Goal: Task Accomplishment & Management: Manage account settings

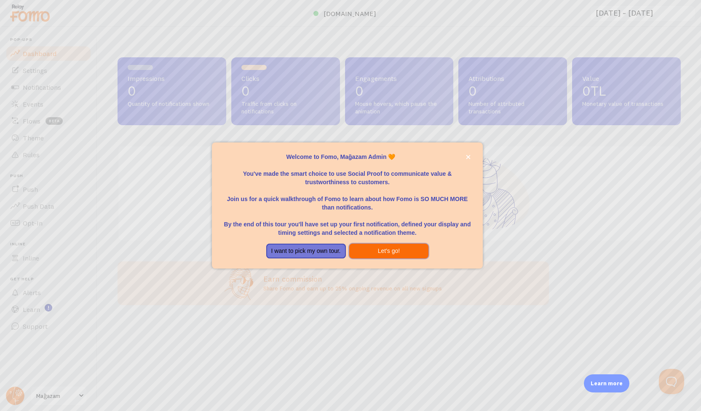
click at [388, 252] on button "Let's go!" at bounding box center [389, 250] width 80 height 15
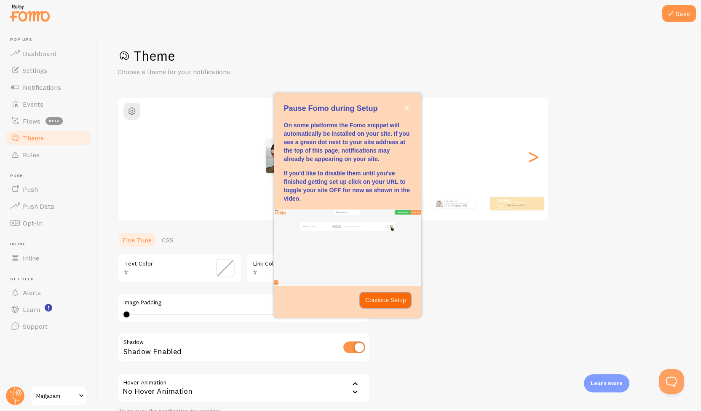
click at [386, 297] on p "Continue Setup" at bounding box center [385, 300] width 41 height 8
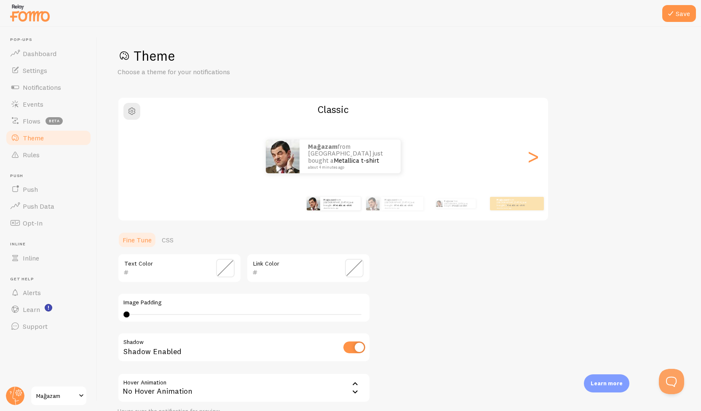
scroll to position [76, 0]
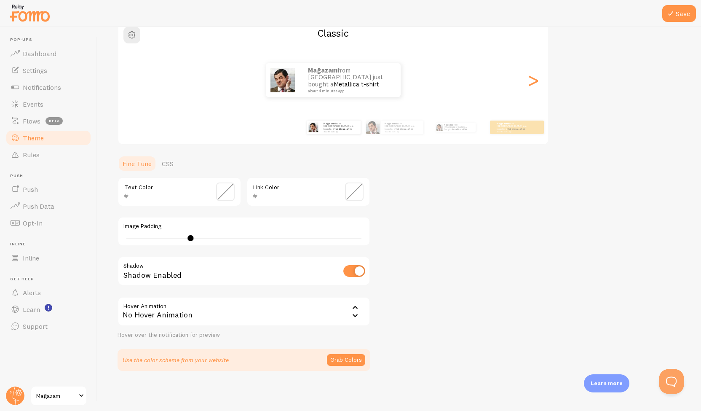
drag, startPoint x: 125, startPoint y: 235, endPoint x: 190, endPoint y: 236, distance: 64.8
click at [190, 236] on div at bounding box center [190, 238] width 6 height 6
click at [277, 321] on div "No Hover Animation" at bounding box center [243, 310] width 253 height 29
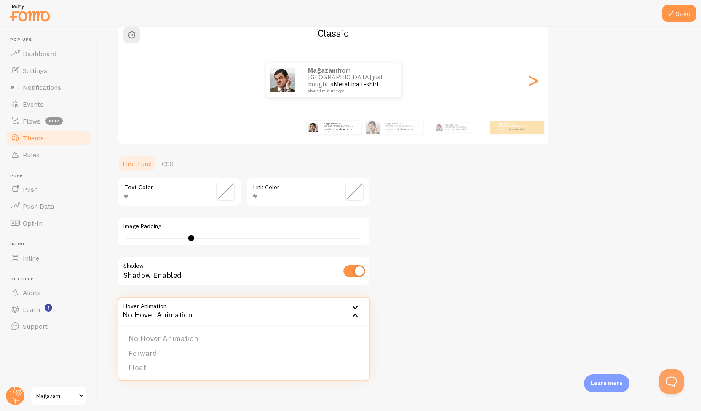
click at [480, 318] on div "Theme Choose a theme for your notifications Classic Mağazam from [GEOGRAPHIC_DA…" at bounding box center [398, 171] width 563 height 400
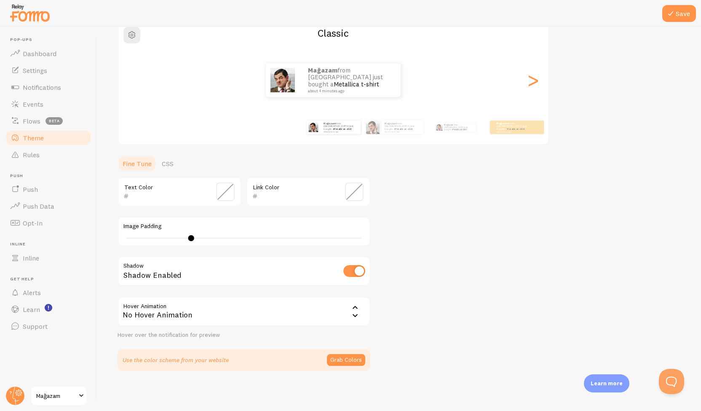
click at [246, 311] on div "No Hover Animation" at bounding box center [243, 310] width 253 height 29
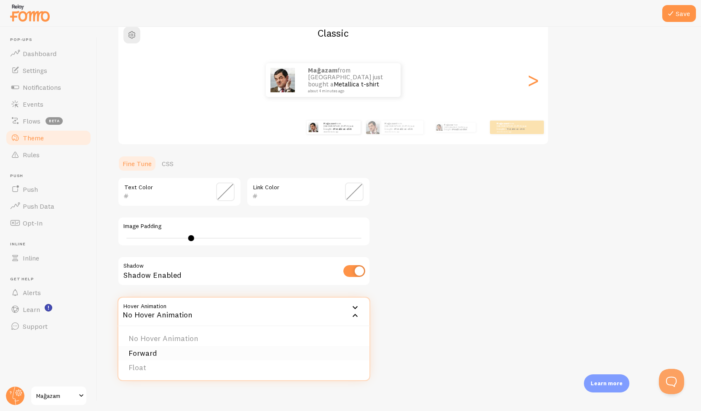
click at [211, 349] on li "Forward" at bounding box center [243, 353] width 251 height 15
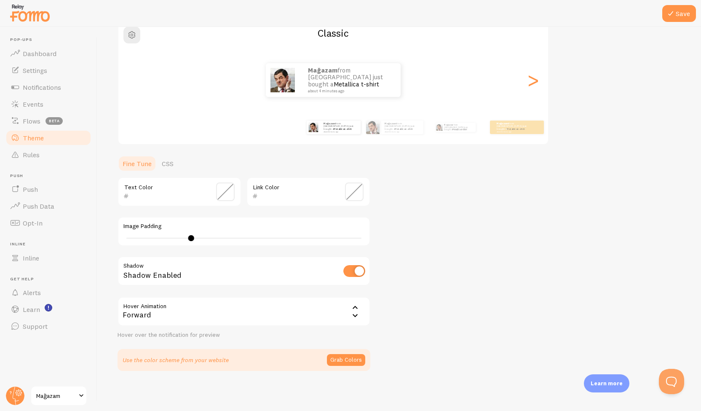
click at [501, 239] on div "Theme Choose a theme for your notifications Classic Mağazam from [GEOGRAPHIC_DA…" at bounding box center [398, 171] width 563 height 400
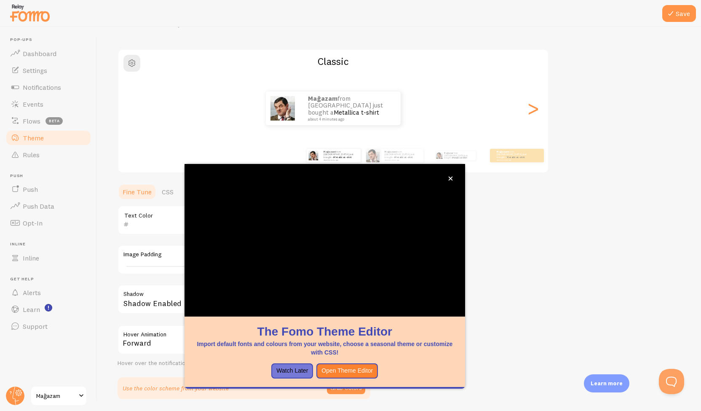
scroll to position [21, 0]
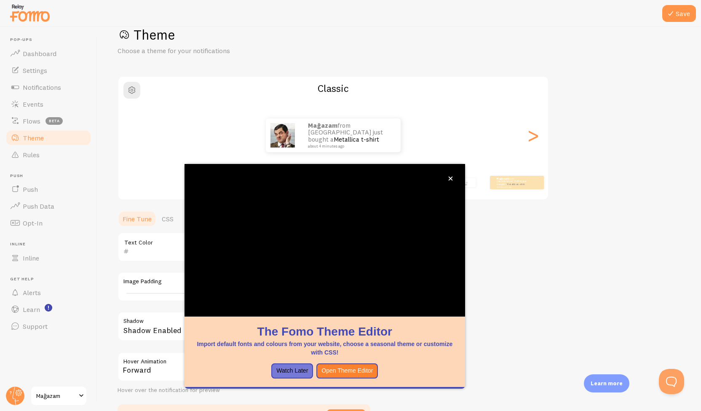
click at [528, 83] on h2 "Classic" at bounding box center [332, 88] width 429 height 13
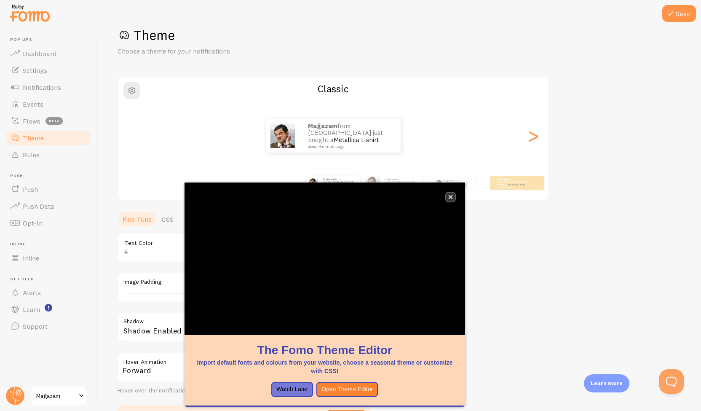
click at [451, 196] on icon "close," at bounding box center [450, 197] width 4 height 4
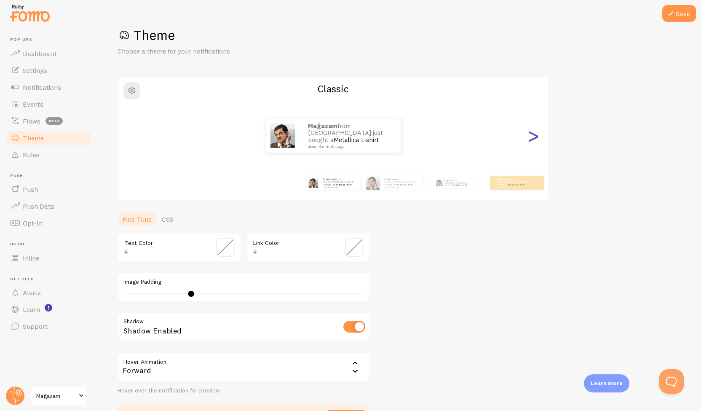
click at [532, 135] on div ">" at bounding box center [533, 135] width 10 height 61
type input "0"
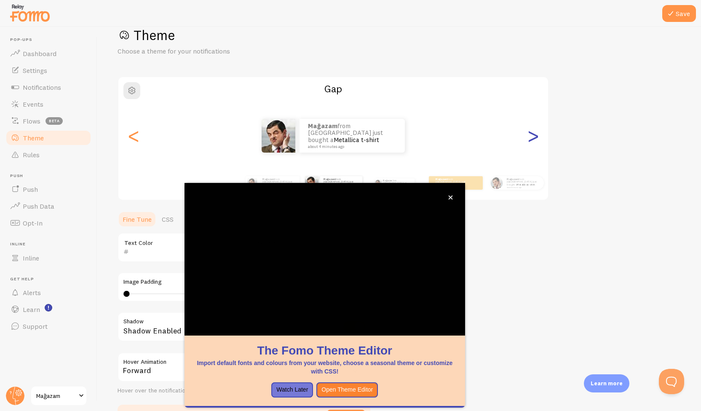
click at [530, 141] on div ">" at bounding box center [533, 135] width 10 height 61
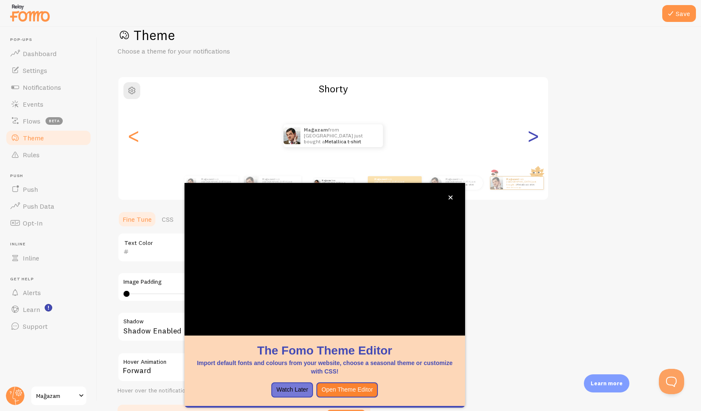
click at [530, 141] on div ">" at bounding box center [533, 135] width 10 height 61
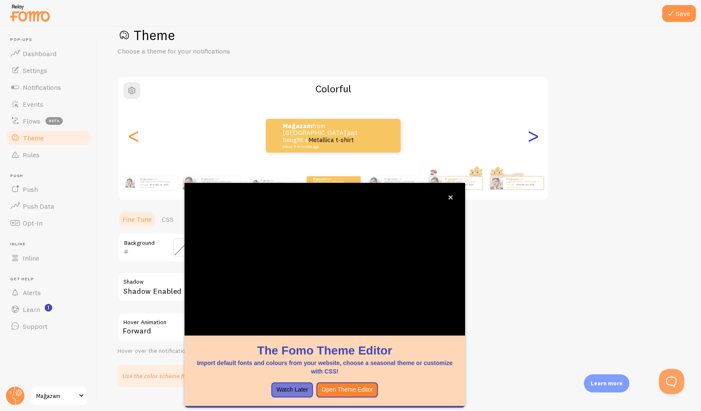
click at [530, 141] on div ">" at bounding box center [533, 135] width 10 height 61
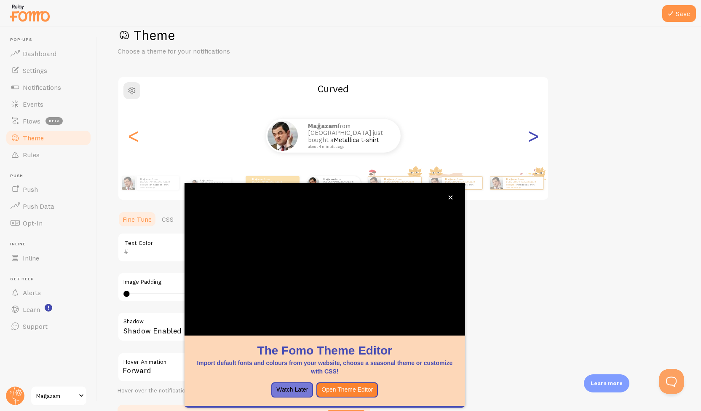
click at [530, 141] on div ">" at bounding box center [533, 135] width 10 height 61
type input "0"
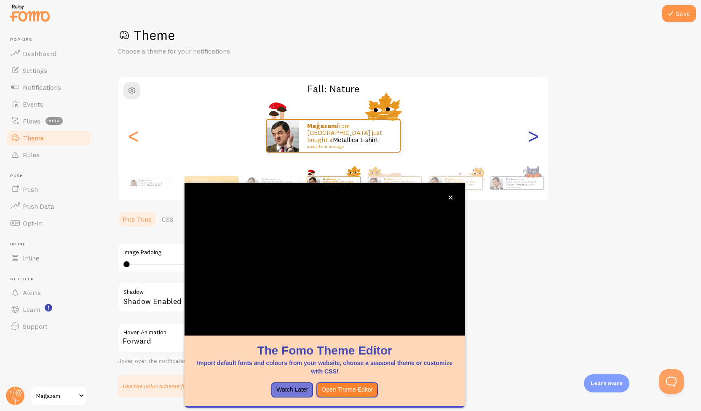
click at [530, 141] on div ">" at bounding box center [533, 135] width 10 height 61
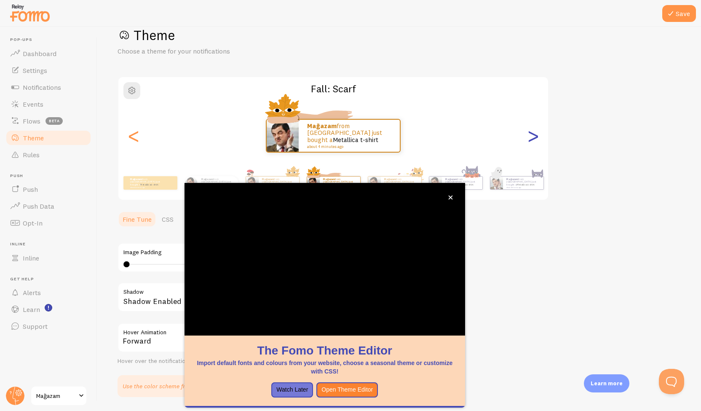
click at [538, 139] on div ">" at bounding box center [533, 135] width 10 height 61
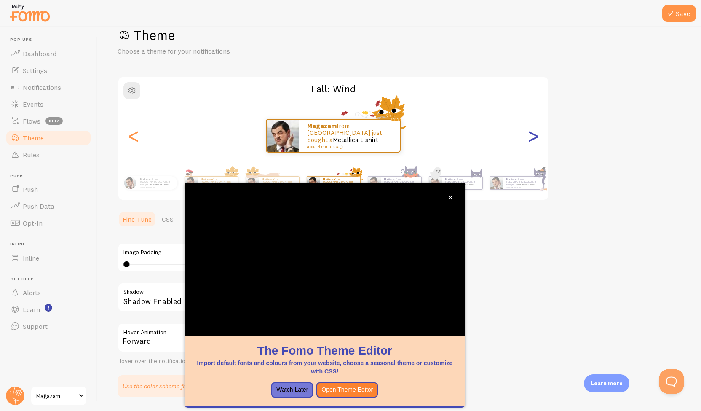
click at [537, 140] on div ">" at bounding box center [533, 135] width 10 height 61
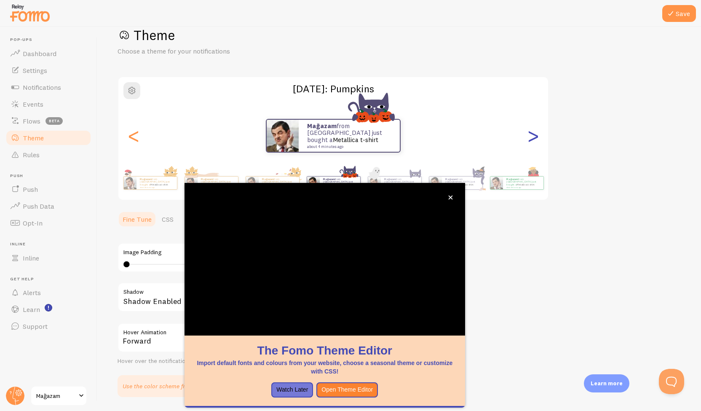
click at [537, 140] on div ">" at bounding box center [533, 135] width 10 height 61
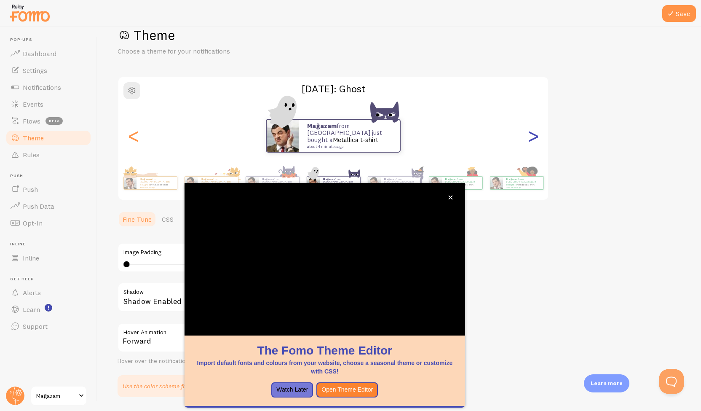
click at [537, 140] on div ">" at bounding box center [533, 135] width 10 height 61
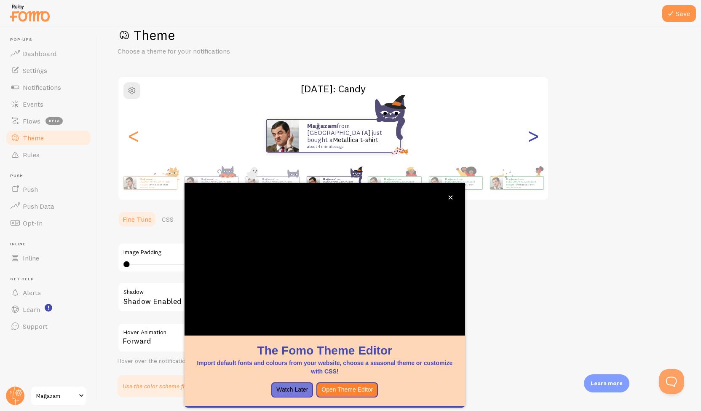
click at [537, 140] on div ">" at bounding box center [533, 135] width 10 height 61
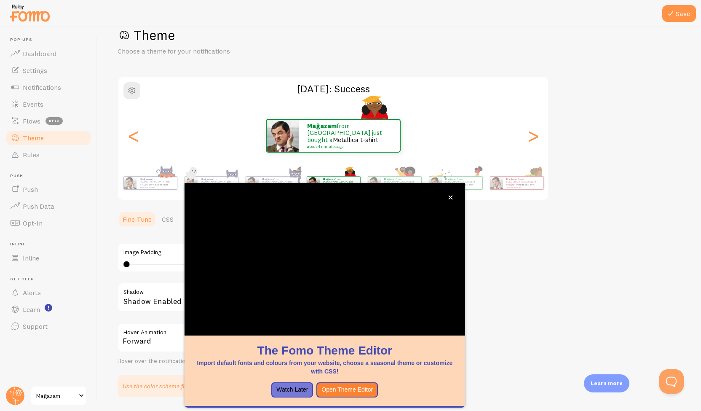
click at [528, 262] on div "Theme Choose a theme for your notifications [DATE]: Success Mağazam from [GEOGR…" at bounding box center [398, 212] width 563 height 370
click at [134, 141] on div "<" at bounding box center [133, 135] width 10 height 61
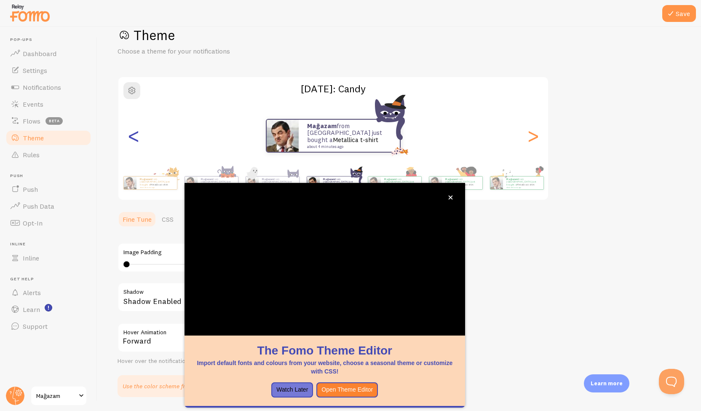
click at [136, 140] on div "<" at bounding box center [133, 135] width 10 height 61
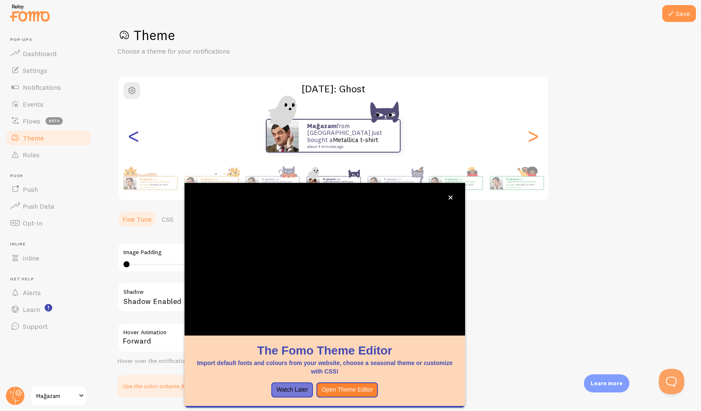
click at [136, 140] on div "<" at bounding box center [133, 135] width 10 height 61
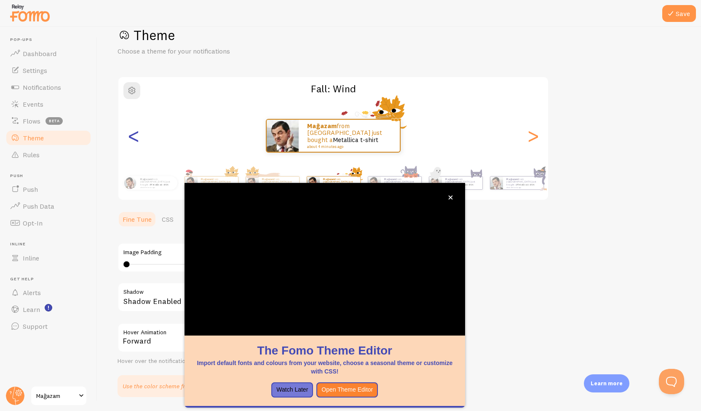
click at [136, 140] on div "<" at bounding box center [133, 135] width 10 height 61
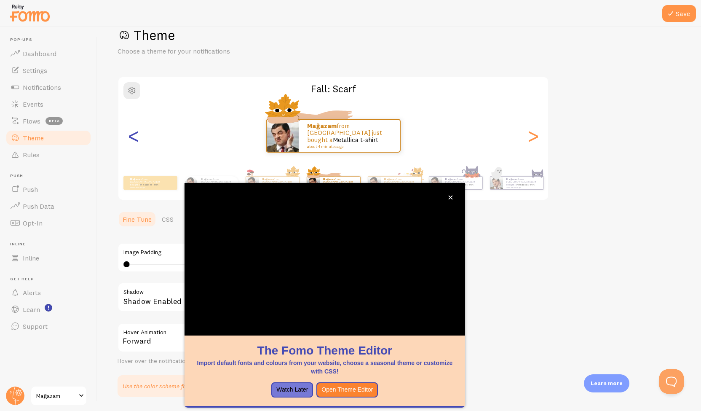
click at [136, 140] on div "<" at bounding box center [133, 135] width 10 height 61
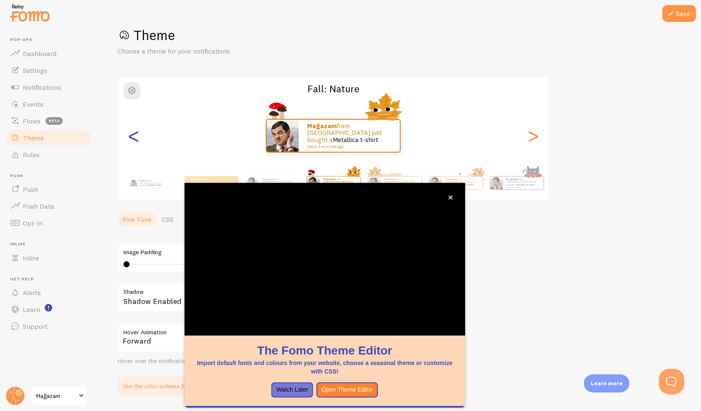
click at [136, 140] on div "<" at bounding box center [133, 135] width 10 height 61
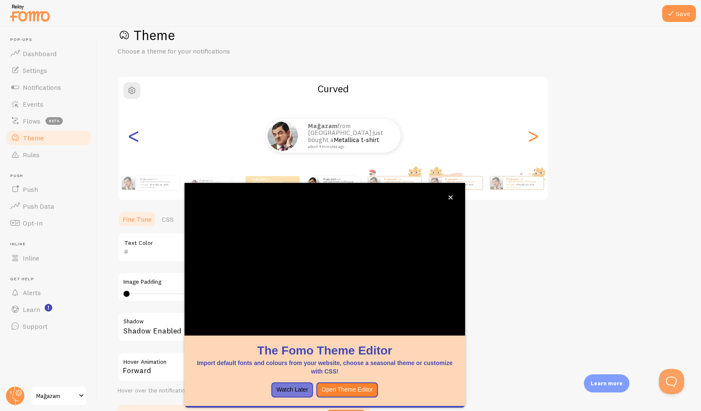
click at [136, 140] on div "<" at bounding box center [133, 135] width 10 height 61
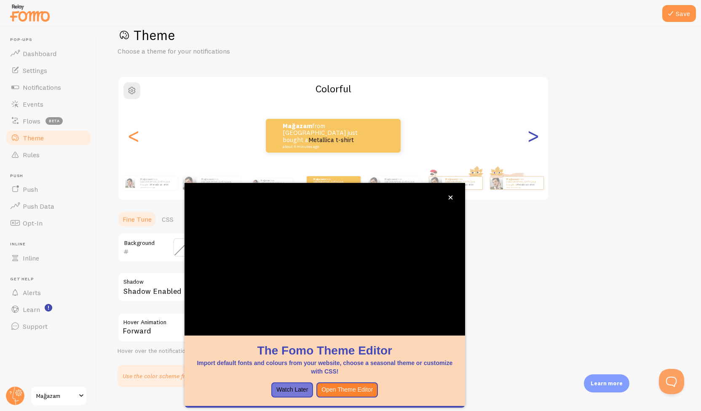
click at [538, 143] on div ">" at bounding box center [533, 135] width 10 height 61
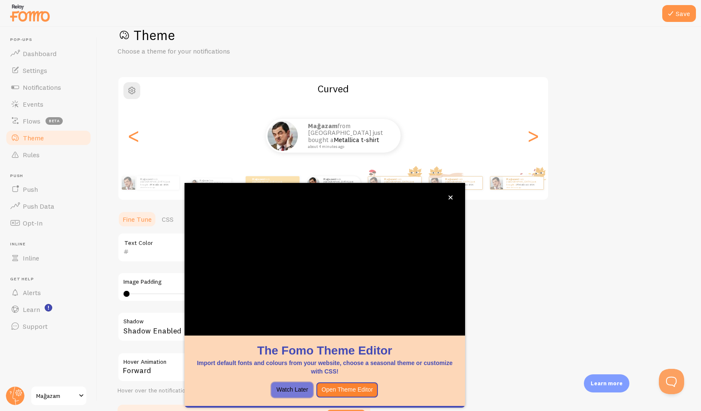
click at [296, 392] on button "Watch Later" at bounding box center [292, 389] width 42 height 15
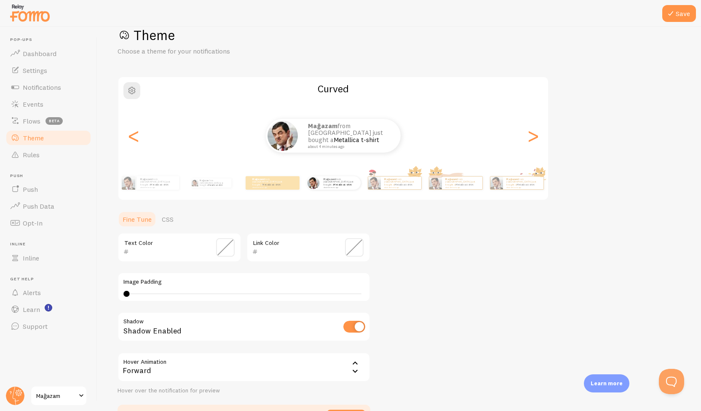
scroll to position [76, 0]
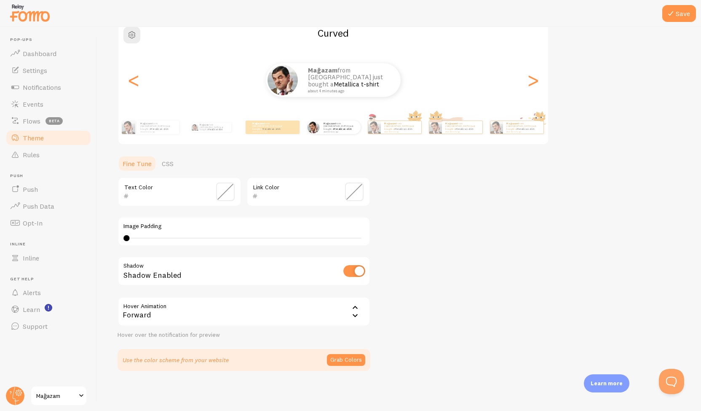
click at [443, 252] on div "Theme Choose a theme for your notifications Curved Mağazam from [GEOGRAPHIC_DAT…" at bounding box center [398, 171] width 563 height 400
drag, startPoint x: 125, startPoint y: 237, endPoint x: 164, endPoint y: 238, distance: 38.3
click at [157, 238] on div at bounding box center [154, 238] width 6 height 6
drag, startPoint x: 193, startPoint y: 239, endPoint x: 307, endPoint y: 243, distance: 113.8
click at [309, 243] on div "Image Padding 10" at bounding box center [243, 230] width 253 height 29
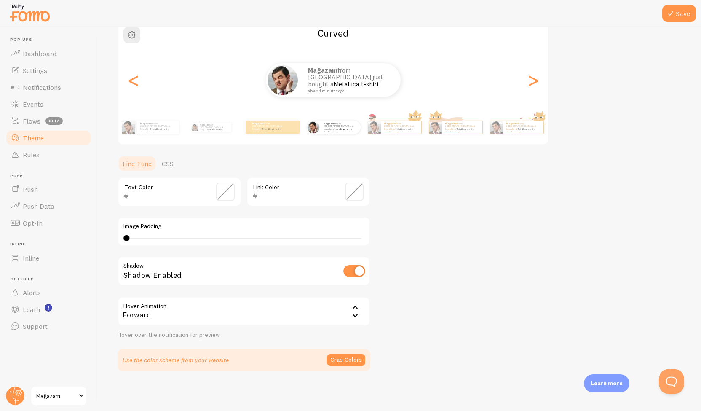
type input "4"
drag, startPoint x: 166, startPoint y: 237, endPoint x: 35, endPoint y: 233, distance: 131.0
click at [40, 236] on main "Pop-ups Dashboard Settings Notifications Events Flows beta Theme Rules [GEOGRAP…" at bounding box center [350, 219] width 701 height 384
click at [22, 121] on link "Flows beta" at bounding box center [48, 120] width 87 height 17
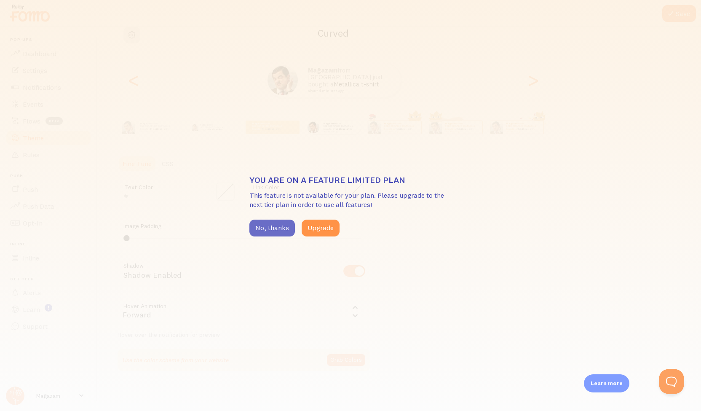
click at [267, 227] on button "No, thanks" at bounding box center [271, 227] width 45 height 17
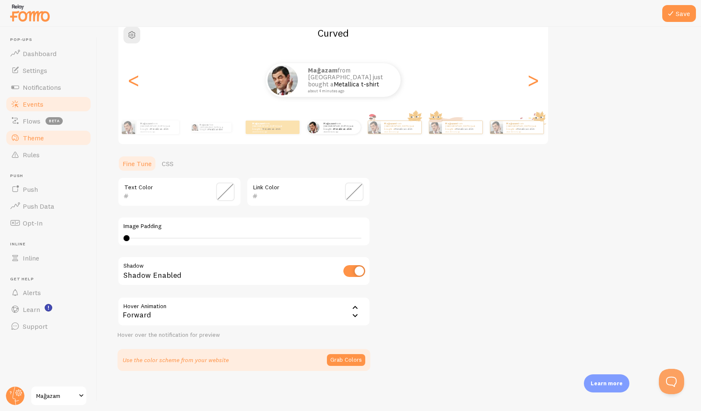
click at [43, 101] on link "Events" at bounding box center [48, 104] width 87 height 17
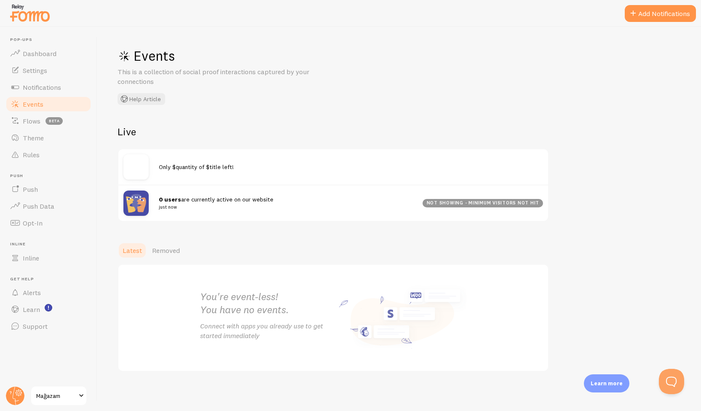
click at [269, 317] on div "You're event-less! You have no events. Connect with apps you already use to get…" at bounding box center [266, 317] width 133 height 55
click at [57, 86] on span "Notifications" at bounding box center [42, 87] width 38 height 8
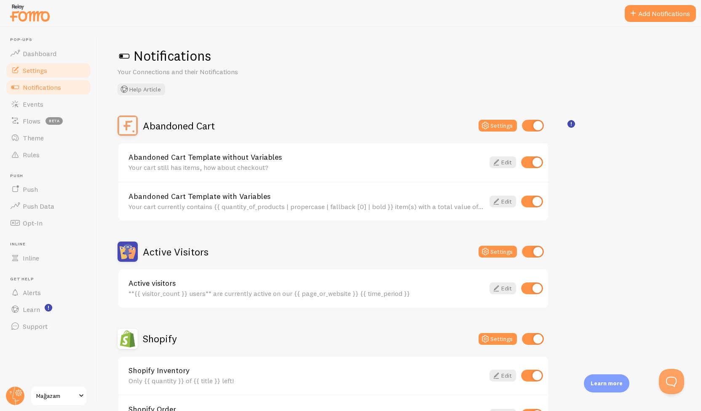
click at [59, 69] on link "Settings" at bounding box center [48, 70] width 87 height 17
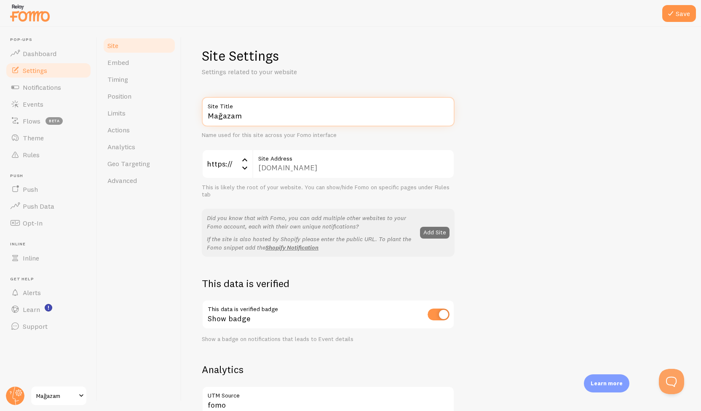
drag, startPoint x: 238, startPoint y: 120, endPoint x: 181, endPoint y: 110, distance: 57.7
click at [175, 114] on div "Site Embed Timing Position Limits Actions Analytics Geo Targeting Advanced Site…" at bounding box center [398, 219] width 603 height 384
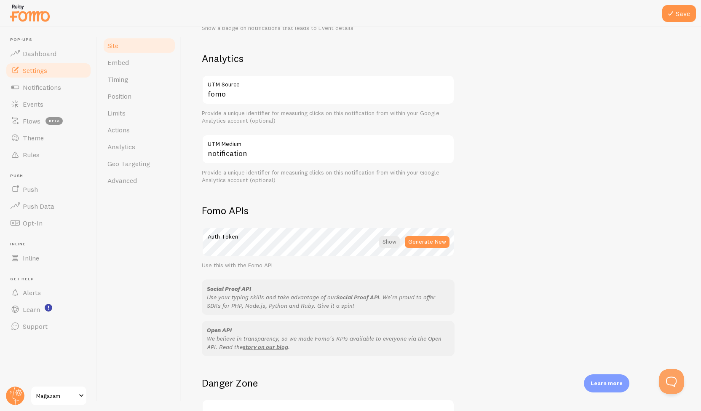
scroll to position [384, 0]
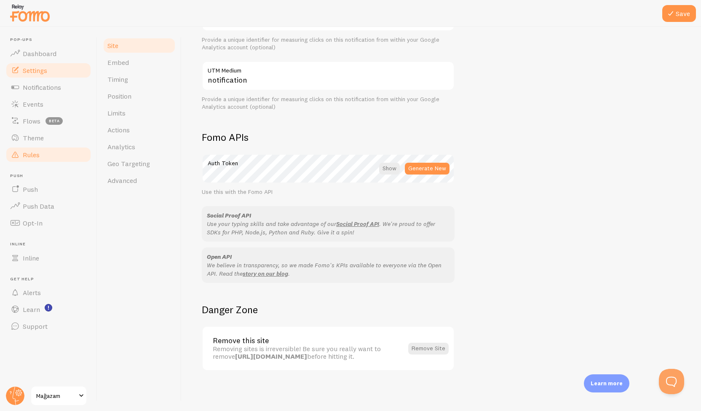
type input "Sheliq"
click at [37, 157] on span "Rules" at bounding box center [31, 154] width 17 height 8
click at [44, 133] on link "Theme" at bounding box center [48, 137] width 87 height 17
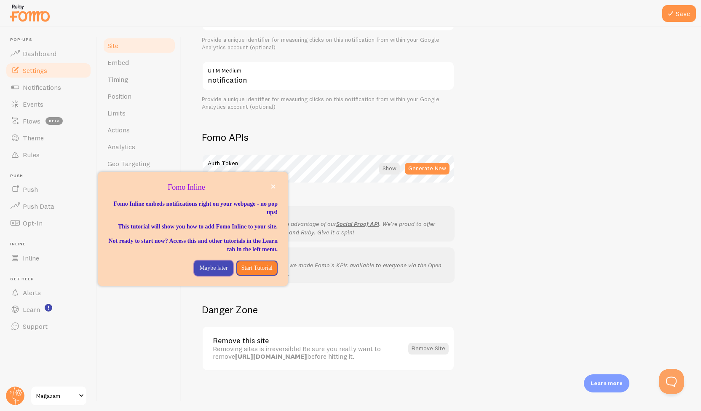
click at [205, 272] on button "Maybe later" at bounding box center [213, 267] width 38 height 15
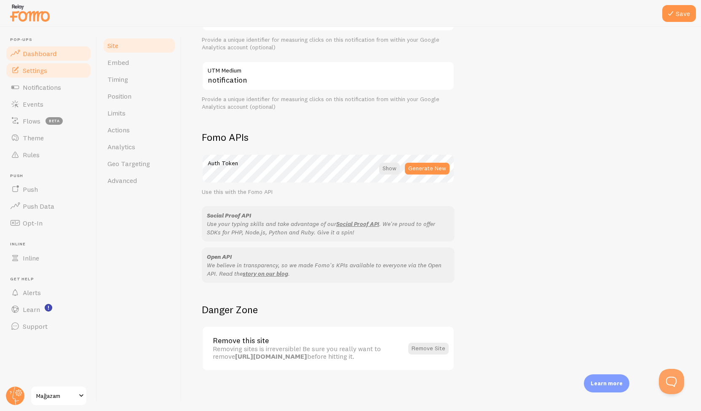
click at [60, 57] on link "Dashboard" at bounding box center [48, 53] width 87 height 17
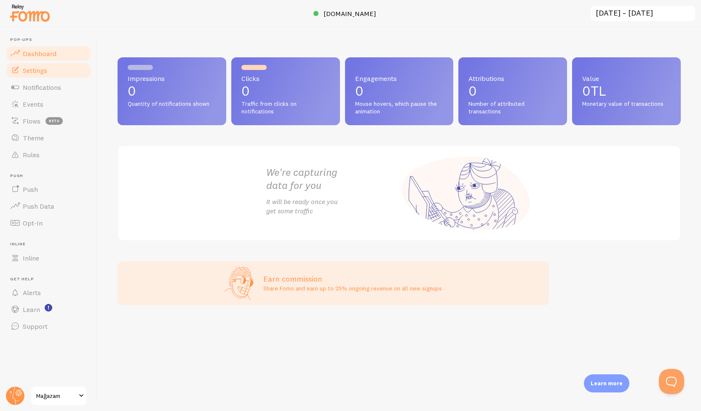
click at [45, 67] on span "Settings" at bounding box center [35, 70] width 24 height 8
